Goal: Download file/media

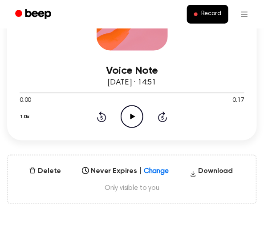
scroll to position [137, 0]
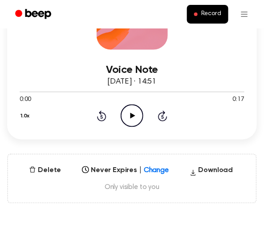
click at [132, 119] on icon "Play Audio" at bounding box center [131, 115] width 23 height 23
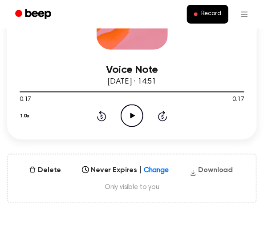
click at [213, 173] on button "Download" at bounding box center [211, 172] width 51 height 14
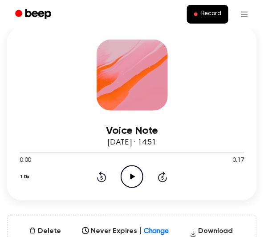
scroll to position [68, 0]
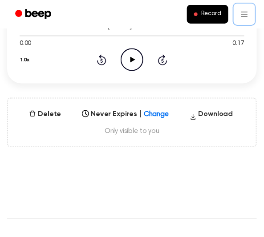
scroll to position [200, 0]
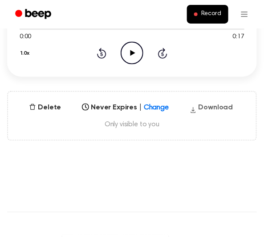
click at [220, 106] on button "Download" at bounding box center [211, 110] width 51 height 14
